Goal: Task Accomplishment & Management: Manage account settings

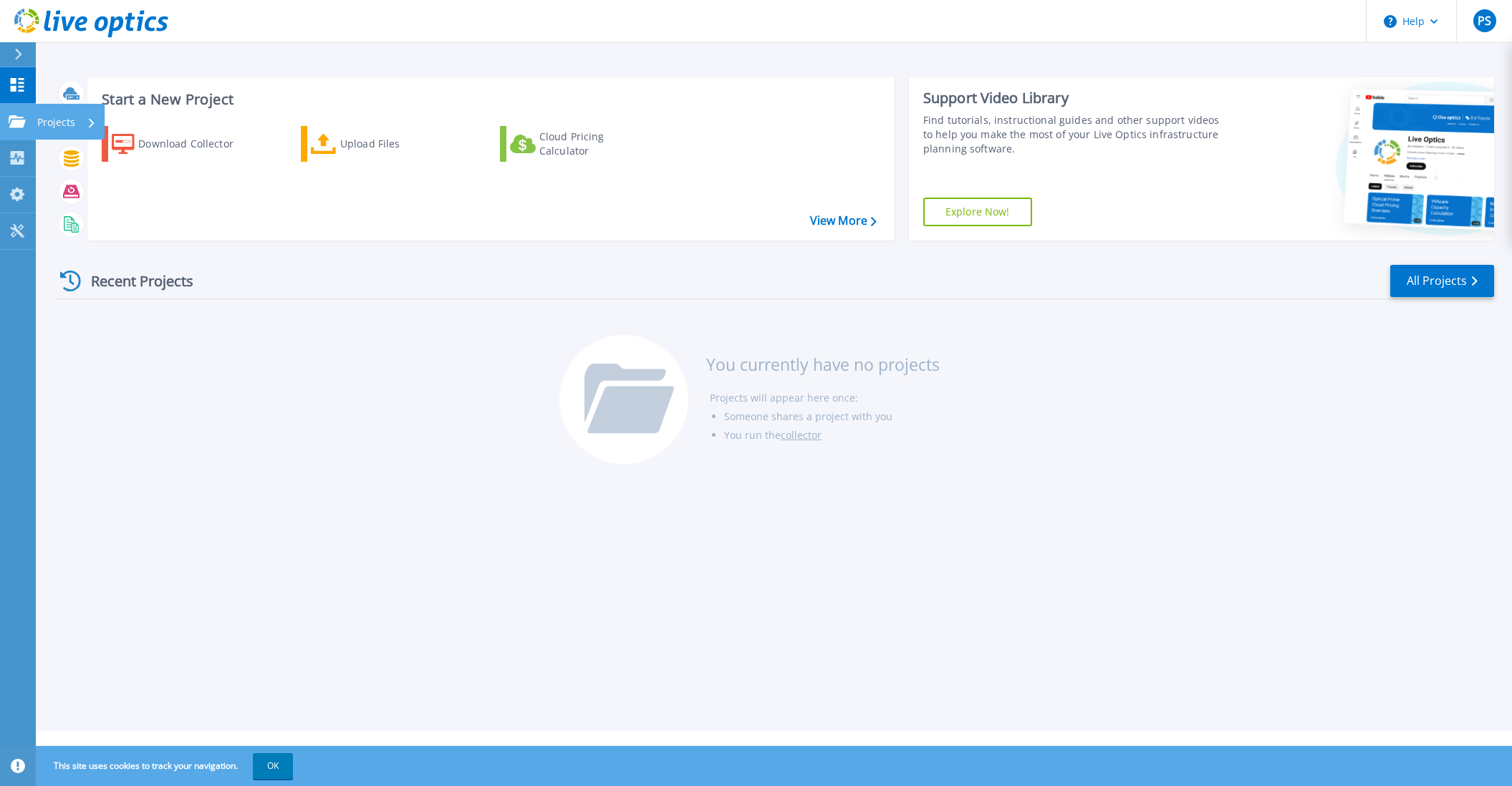
click at [18, 124] on icon at bounding box center [17, 121] width 17 height 13
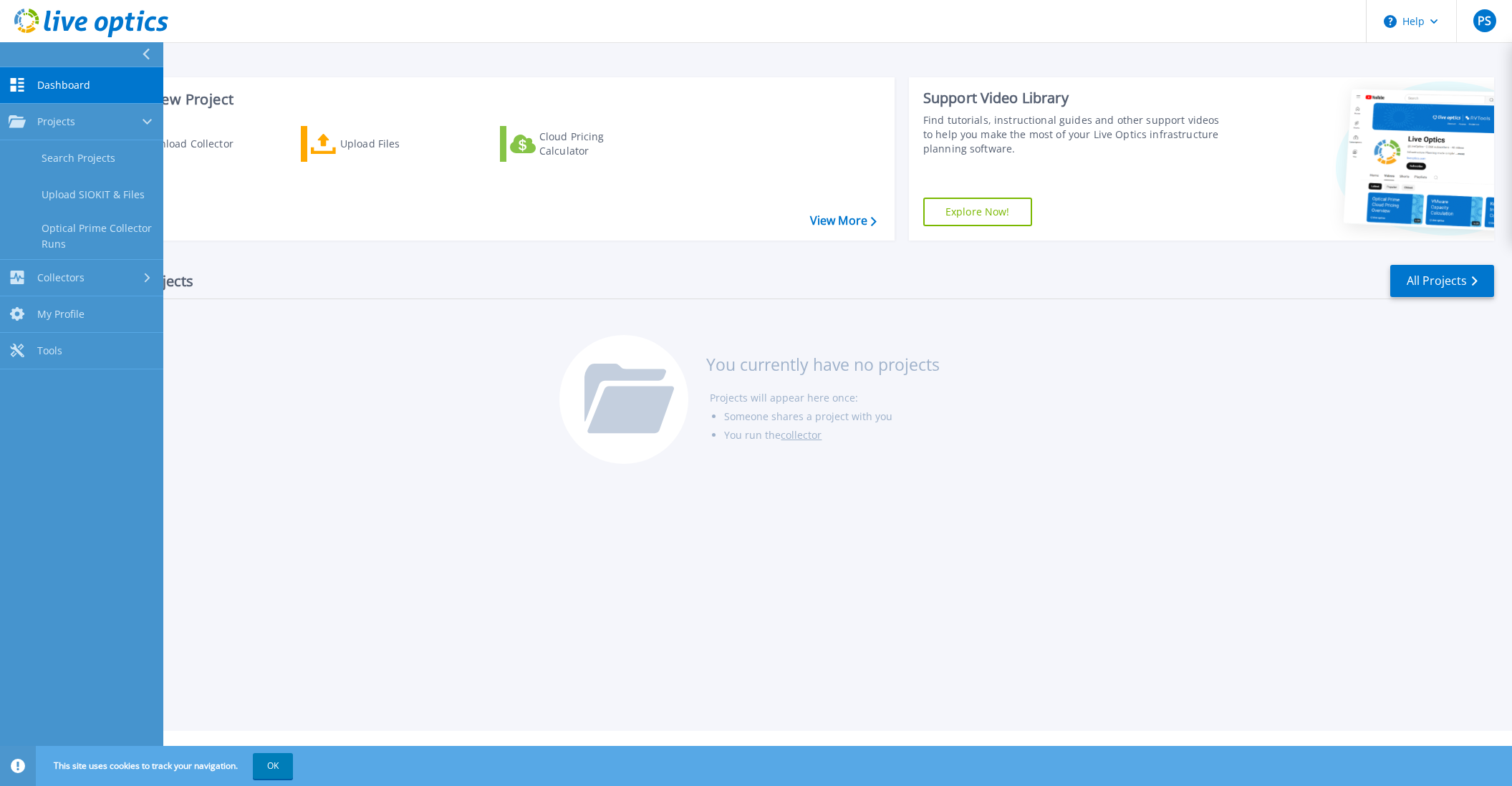
click at [66, 85] on span "Dashboard" at bounding box center [64, 85] width 53 height 13
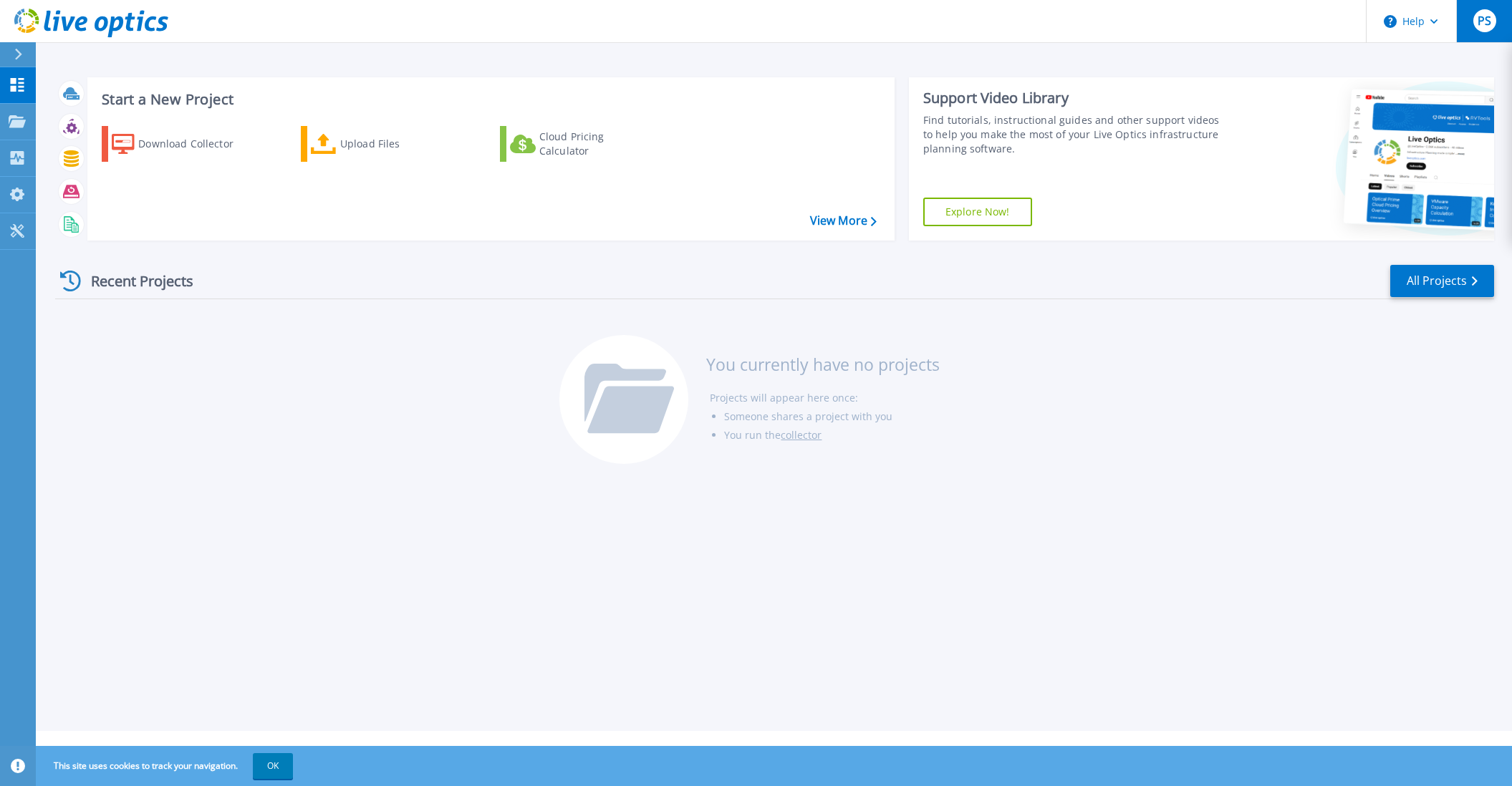
click at [1488, 18] on span "PS" at bounding box center [1484, 21] width 13 height 12
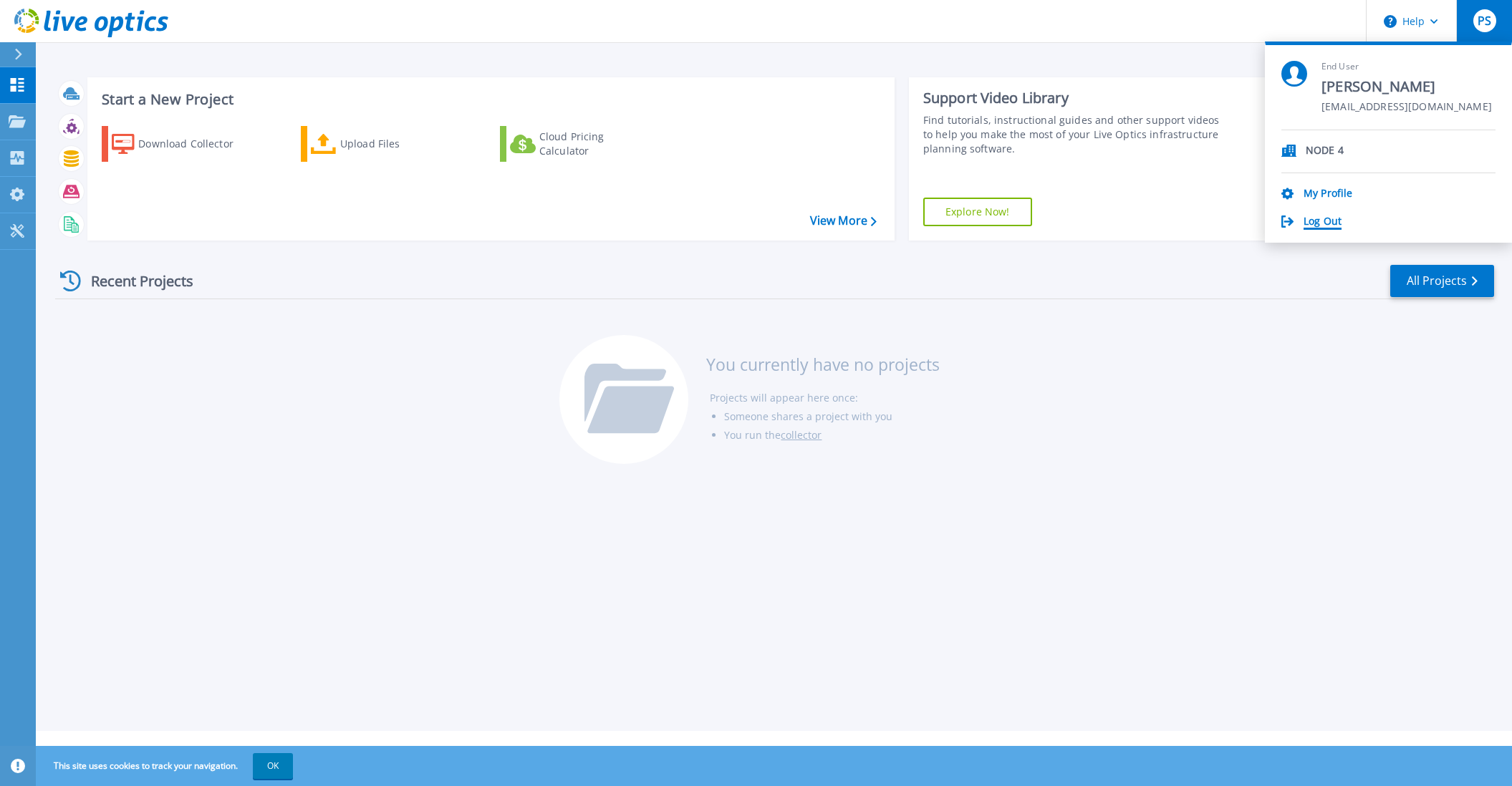
click at [1313, 221] on link "Log Out" at bounding box center [1322, 223] width 38 height 13
